Goal: Information Seeking & Learning: Learn about a topic

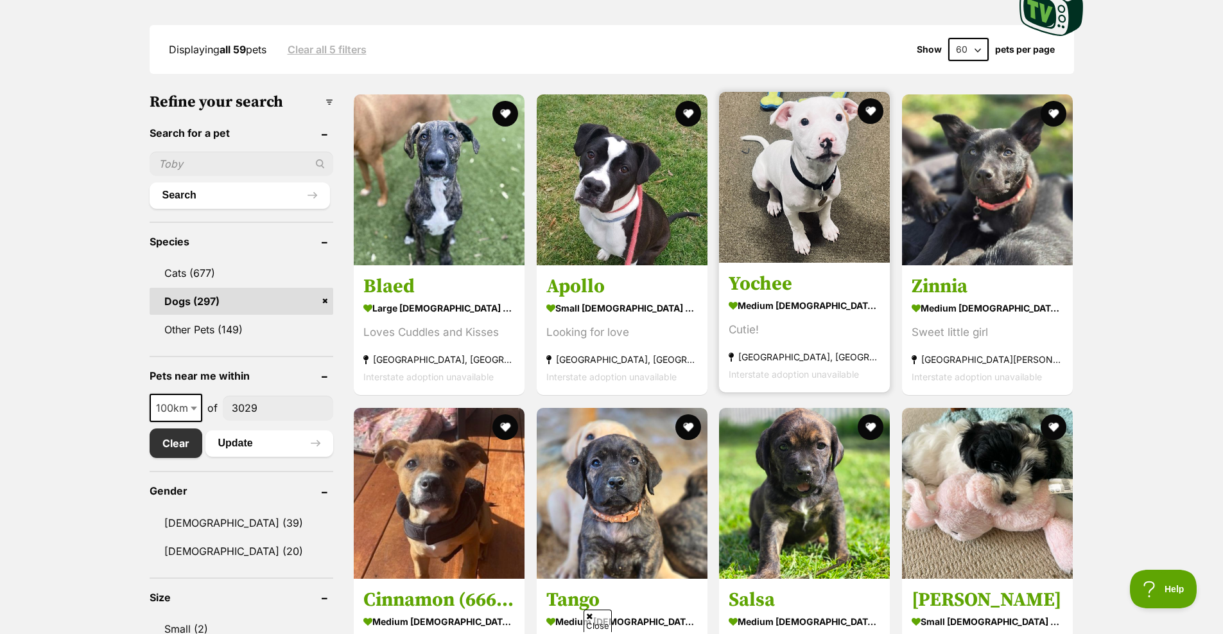
click at [804, 292] on h3 "Yochee" at bounding box center [805, 284] width 152 height 24
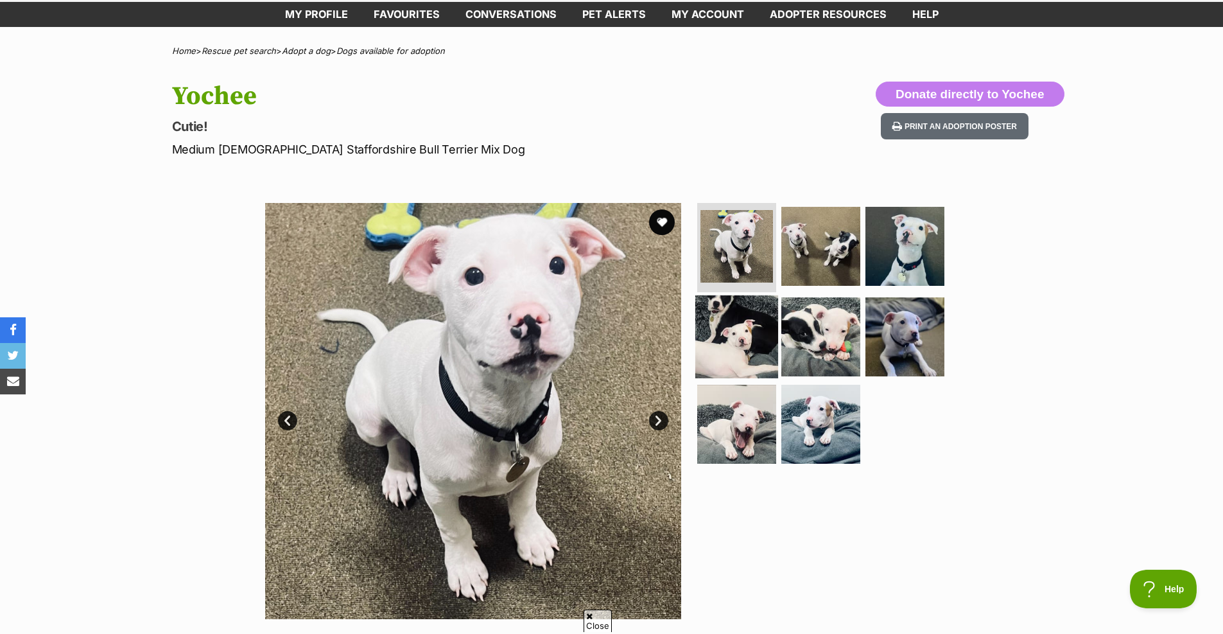
click at [742, 336] on img at bounding box center [736, 336] width 83 height 83
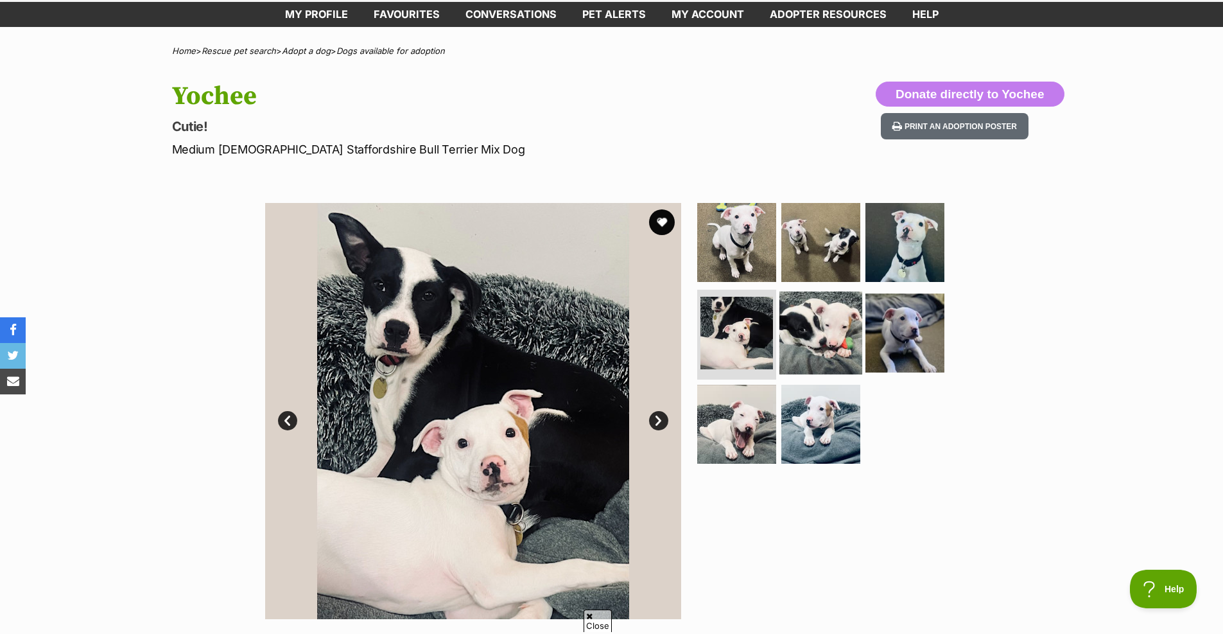
click at [799, 329] on img at bounding box center [820, 332] width 83 height 83
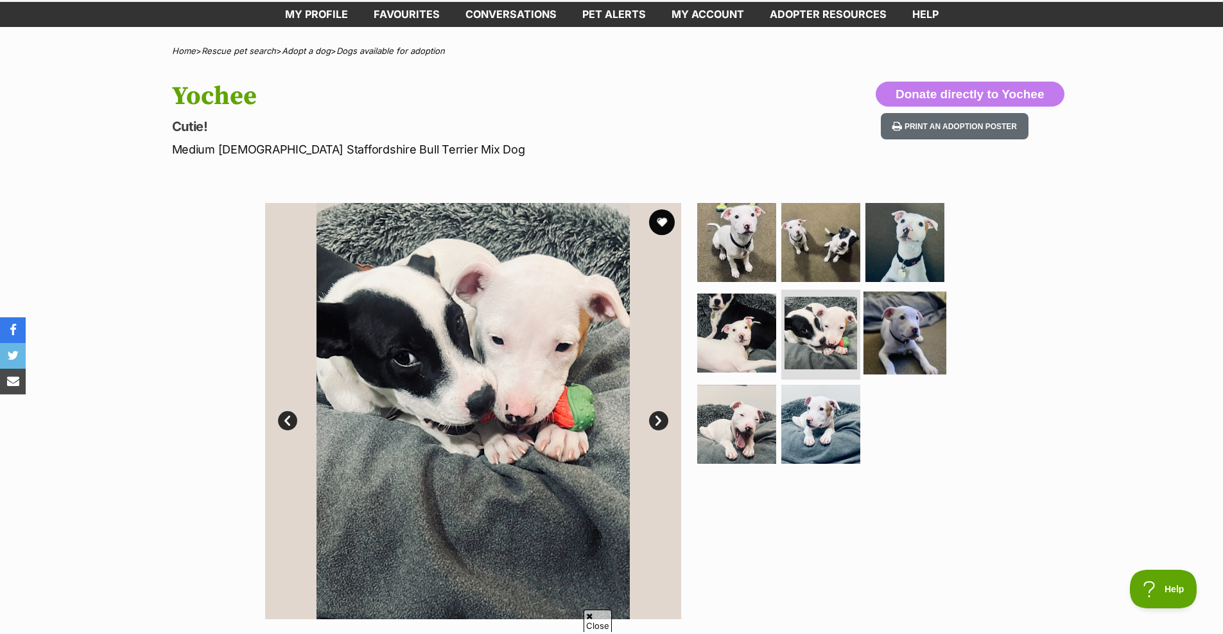
click at [878, 321] on img at bounding box center [904, 332] width 83 height 83
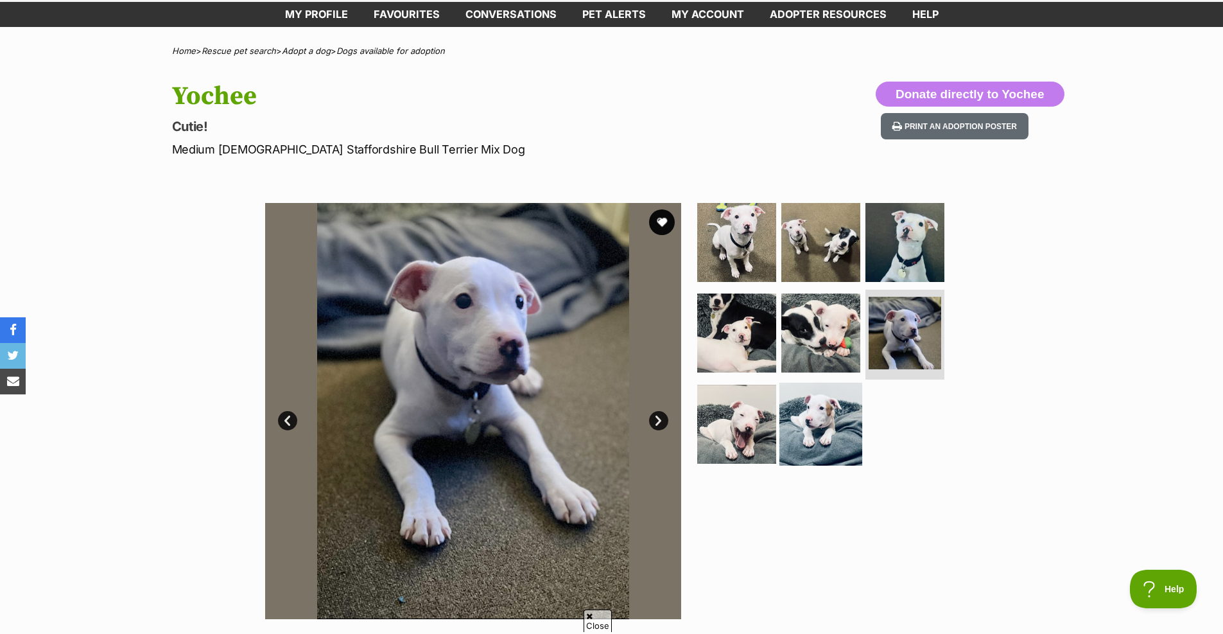
click at [815, 383] on img at bounding box center [820, 424] width 83 height 83
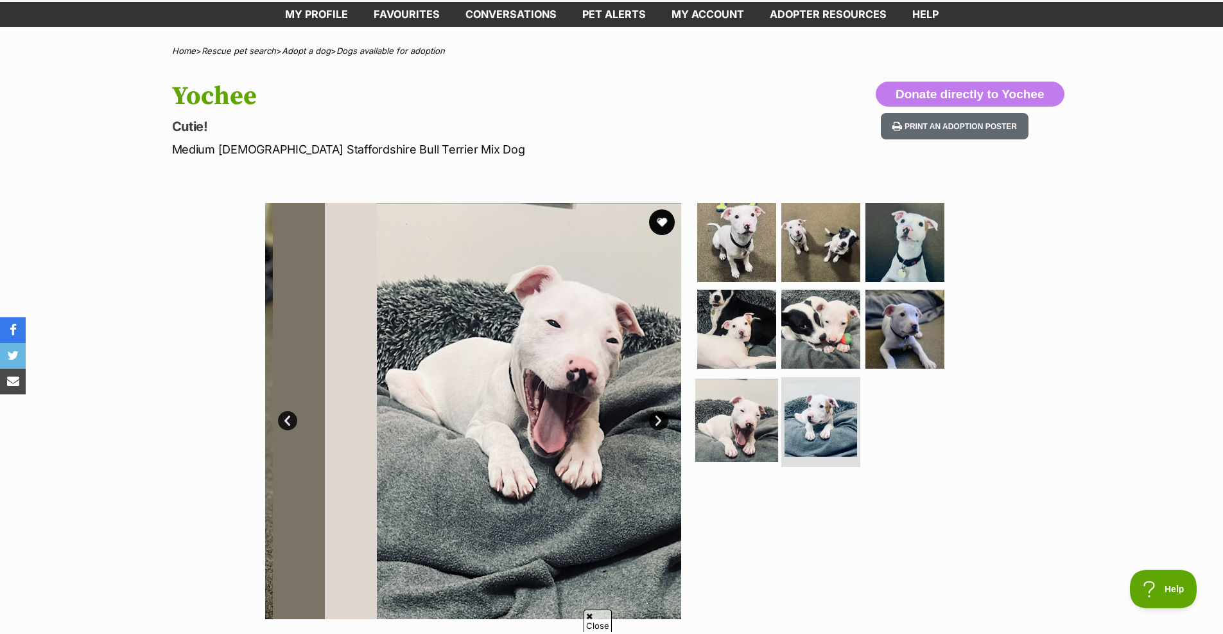
click at [764, 388] on img at bounding box center [736, 420] width 83 height 83
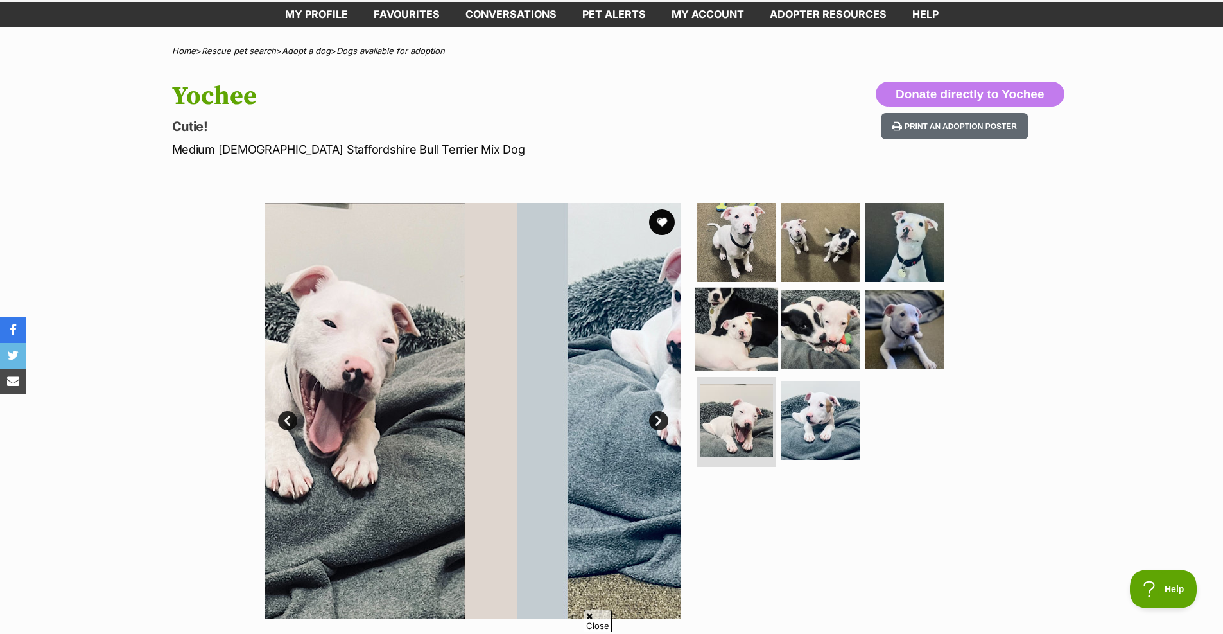
click at [756, 342] on img at bounding box center [736, 329] width 83 height 83
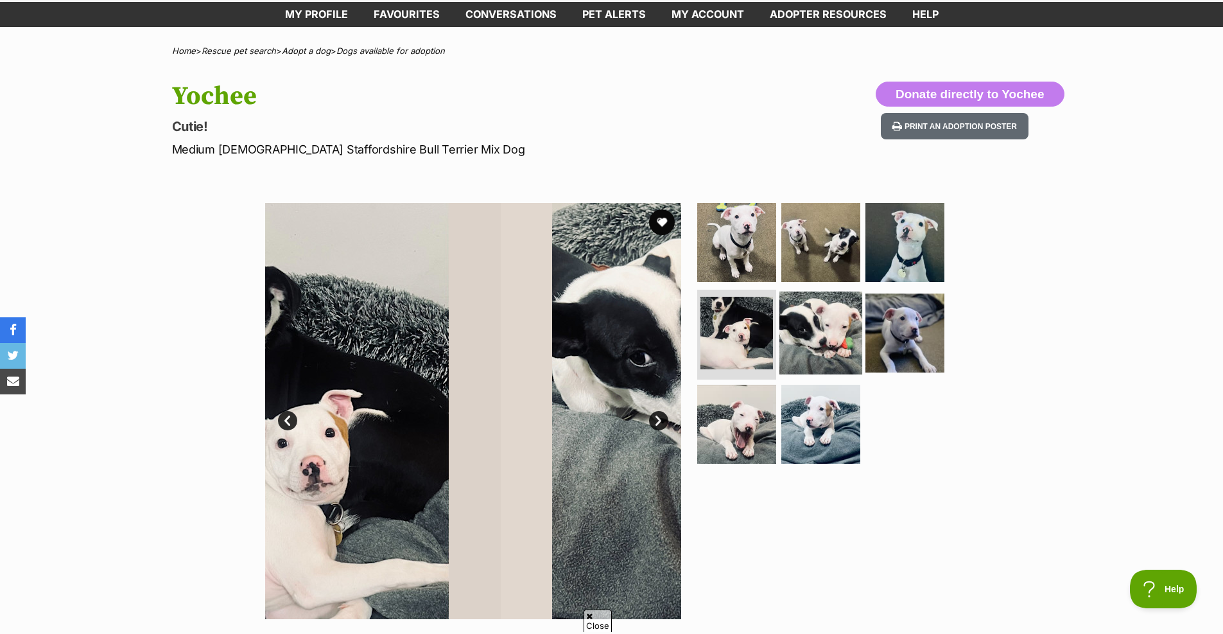
click at [813, 327] on img at bounding box center [820, 332] width 83 height 83
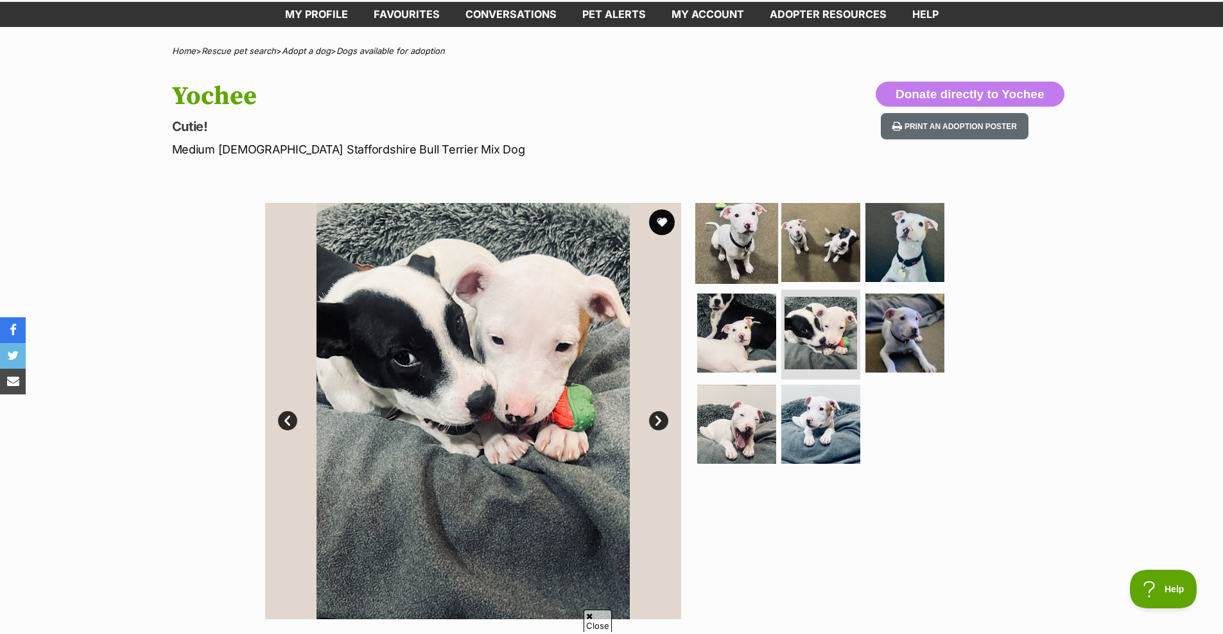
click at [758, 232] on img at bounding box center [736, 241] width 83 height 83
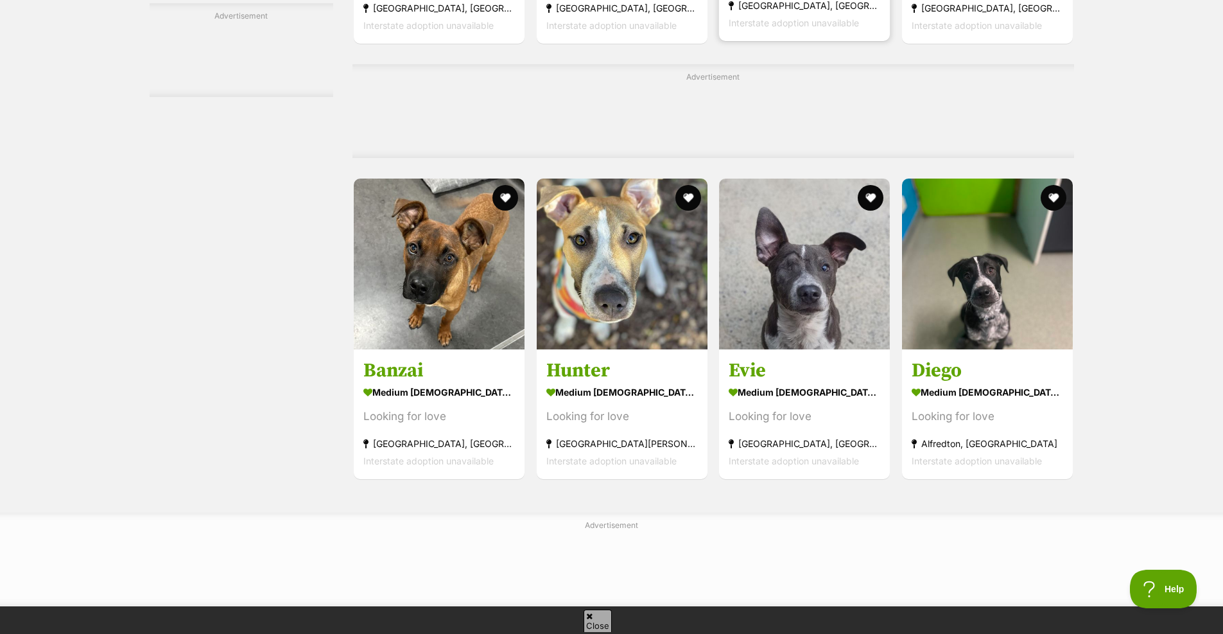
scroll to position [5739, 0]
